Goal: Task Accomplishment & Management: Manage account settings

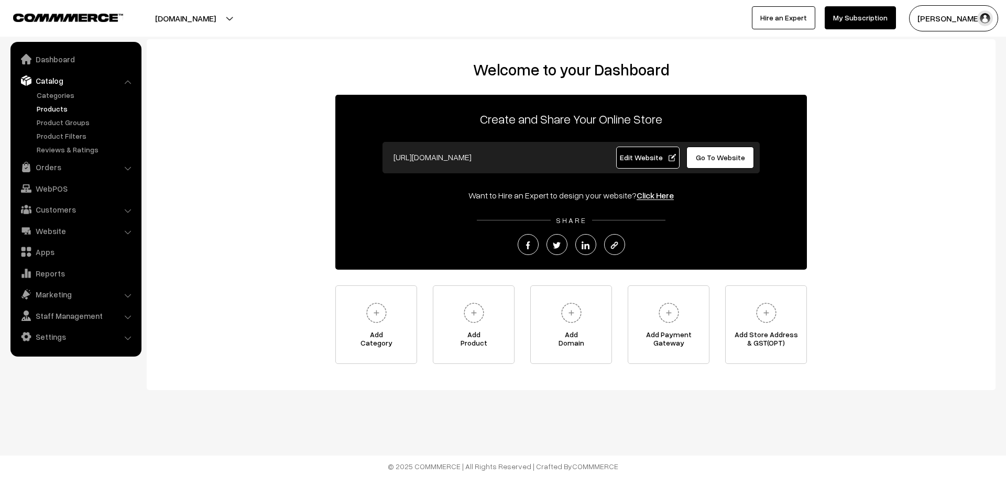
click at [50, 111] on link "Products" at bounding box center [86, 108] width 104 height 11
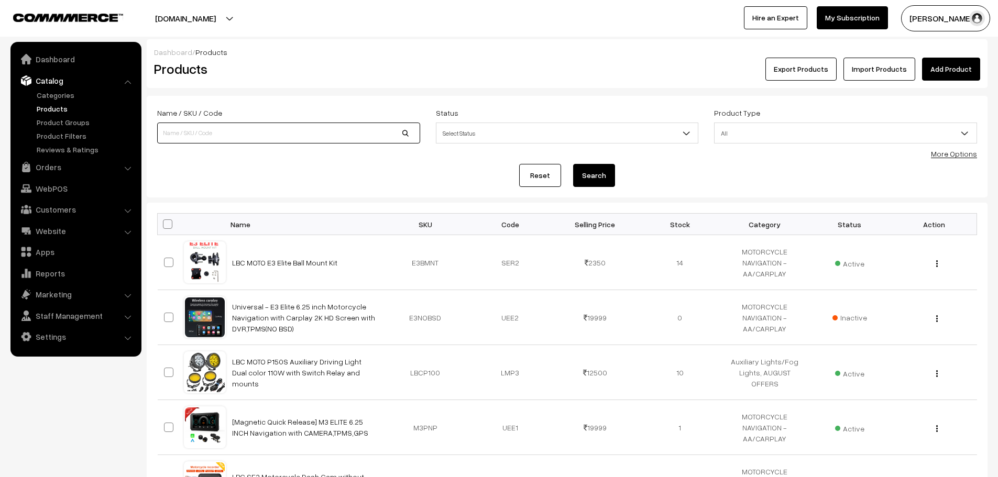
drag, startPoint x: 0, startPoint y: 0, endPoint x: 295, endPoint y: 125, distance: 320.4
click at [295, 125] on input at bounding box center [288, 133] width 263 height 21
type input "E3"
click at [573, 164] on button "Search" at bounding box center [594, 175] width 42 height 23
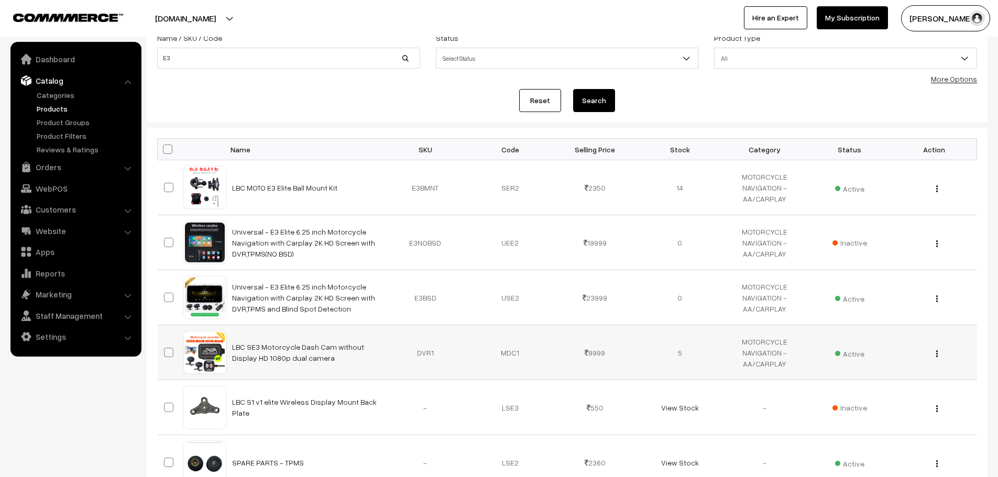
scroll to position [105, 0]
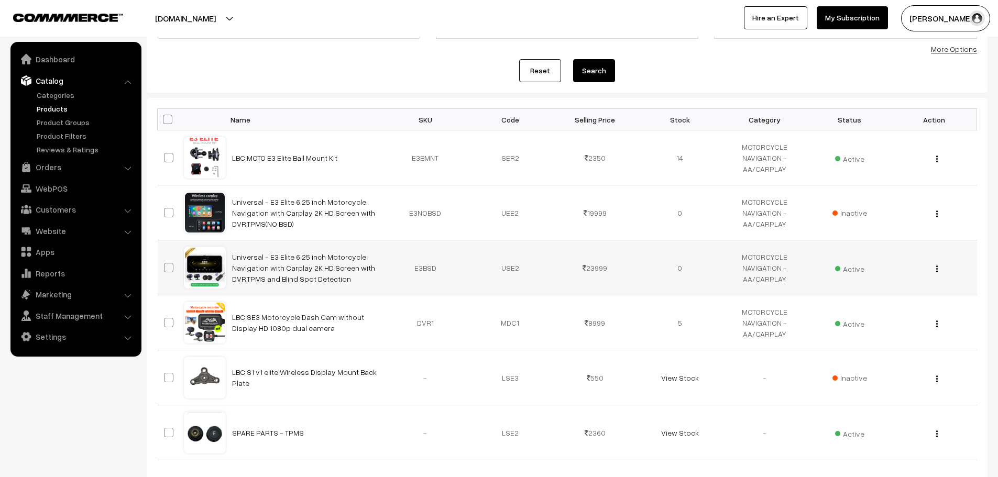
click at [936, 268] on button "button" at bounding box center [937, 269] width 3 height 8
click at [878, 305] on link "Edit" at bounding box center [890, 306] width 89 height 23
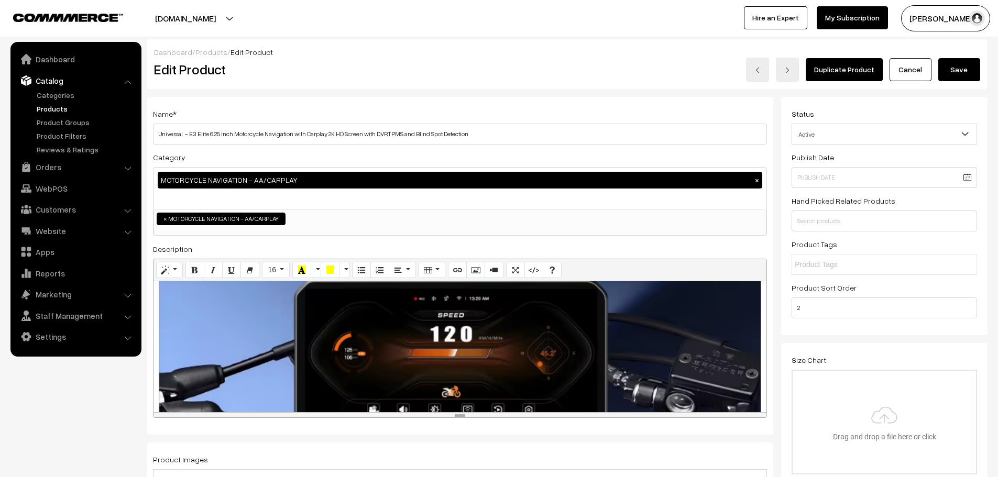
scroll to position [262, 0]
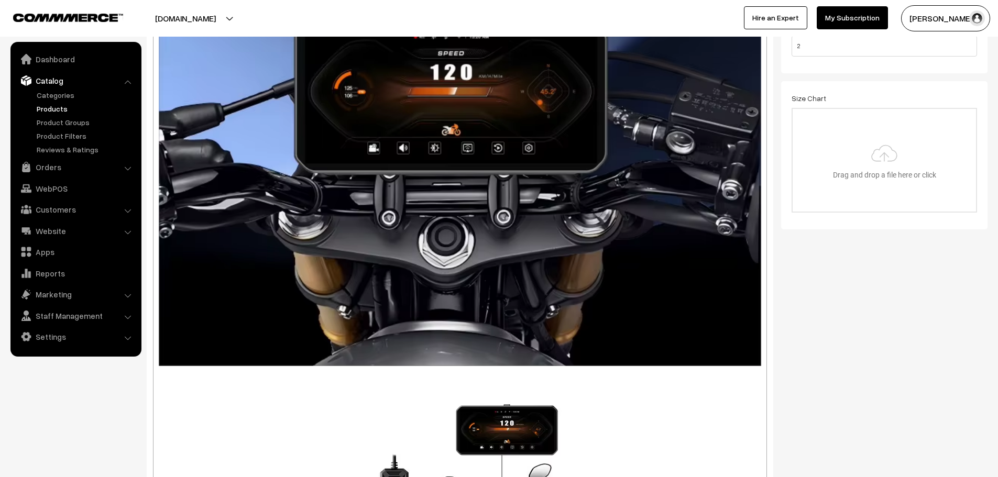
drag, startPoint x: 661, startPoint y: 153, endPoint x: 657, endPoint y: 387, distance: 233.7
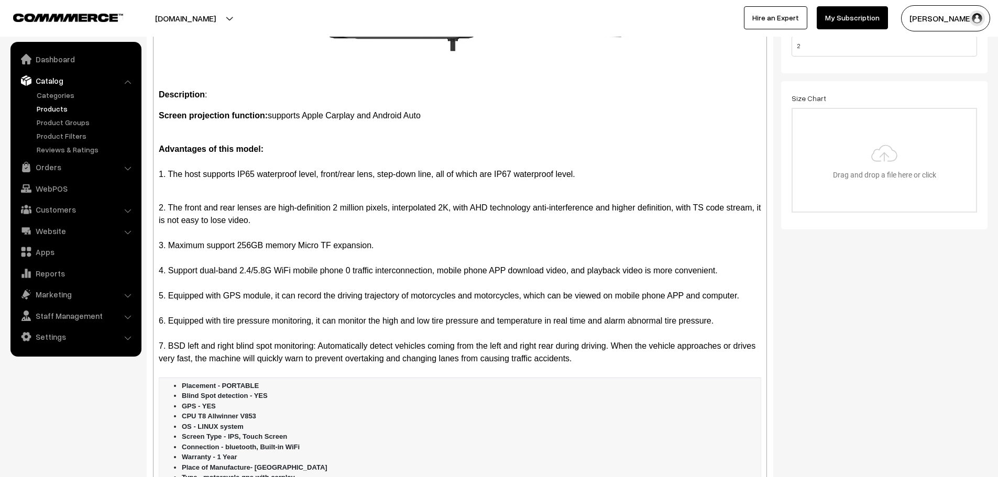
scroll to position [4558, 0]
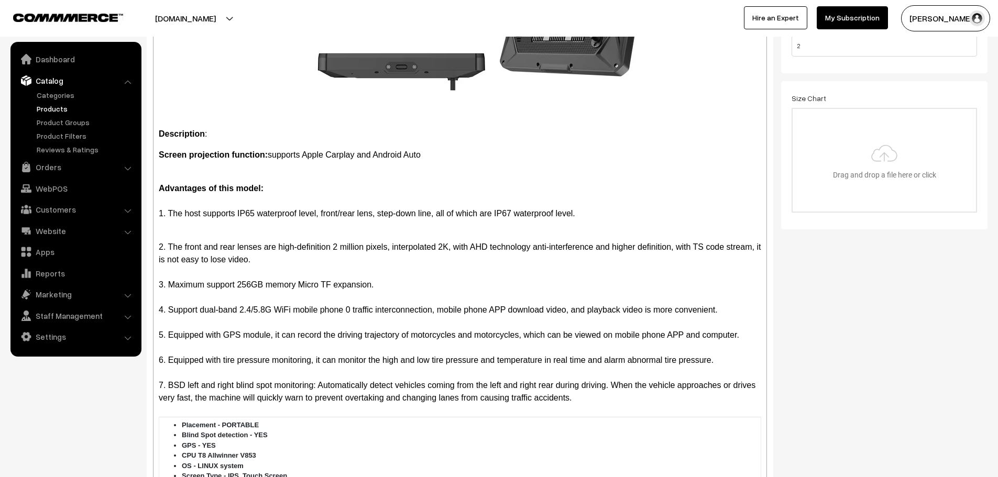
click at [251, 207] on p "1. The host supports IP65 waterproof level, front/rear lens, step-down line, al…" at bounding box center [460, 213] width 602 height 13
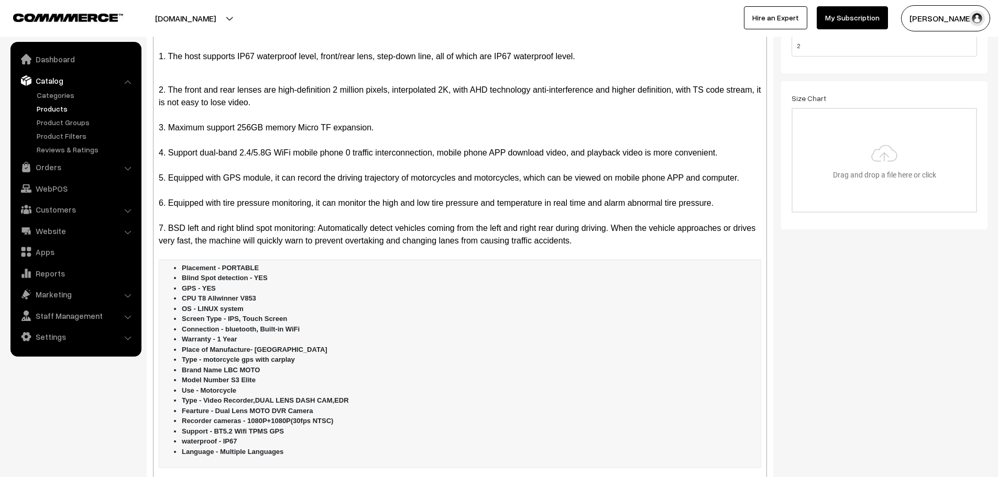
click at [235, 365] on li "Brand Name LBC MOTO" at bounding box center [470, 370] width 577 height 10
click at [238, 376] on b "Model Number S3 Elite" at bounding box center [219, 380] width 74 height 8
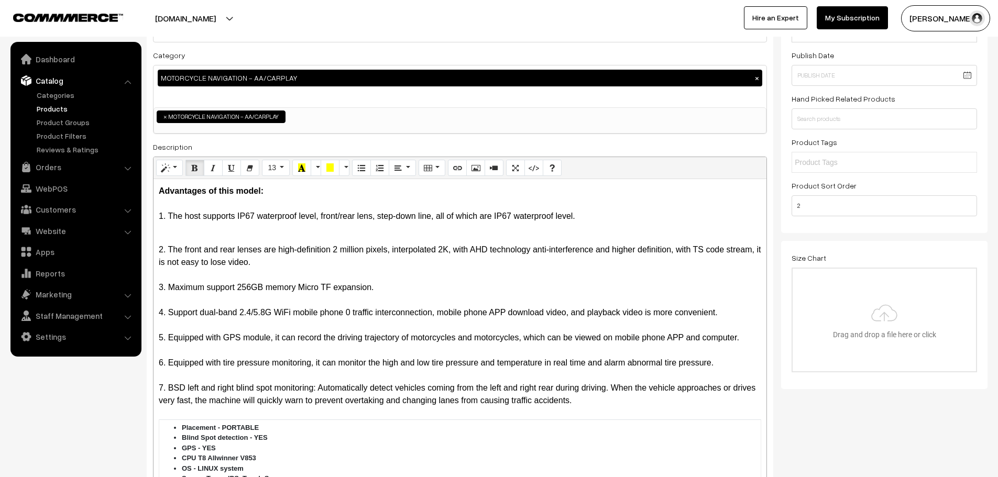
scroll to position [0, 0]
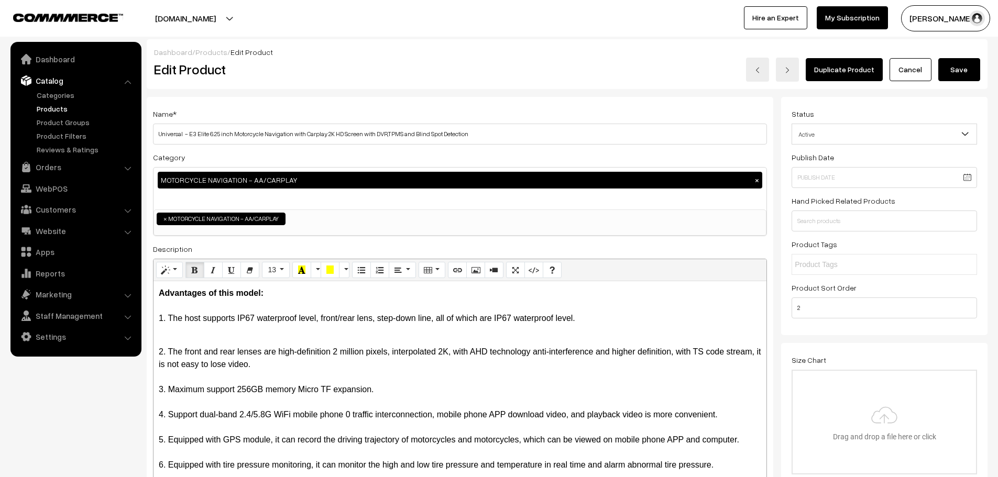
click at [976, 82] on div "Dashboard / Products / Edit Product Edit Product Duplicate Product Cancel Save" at bounding box center [567, 64] width 841 height 50
click at [969, 71] on button "Save" at bounding box center [959, 69] width 42 height 23
